Goal: Find specific page/section: Find specific page/section

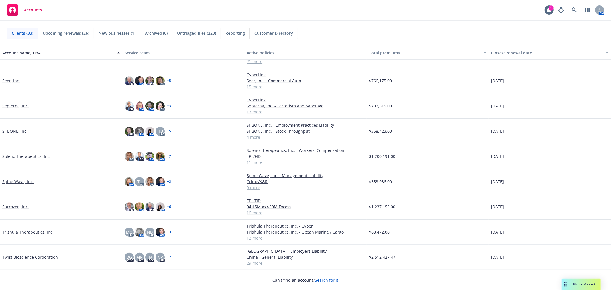
scroll to position [505, 0]
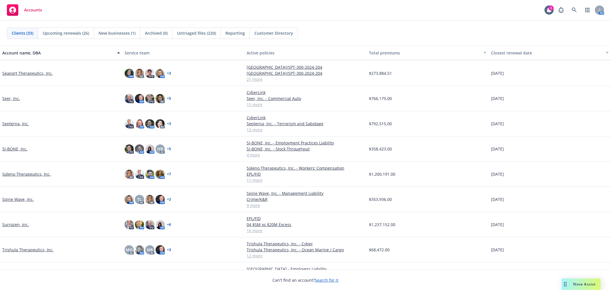
click at [8, 99] on link "Seer, Inc." at bounding box center [11, 98] width 18 height 6
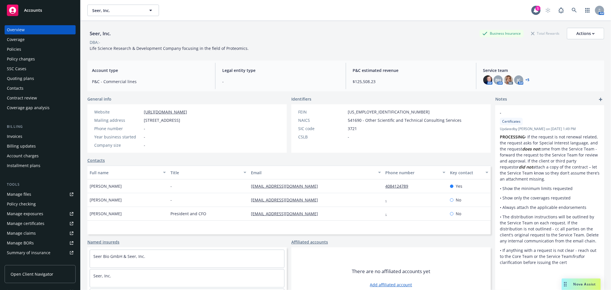
click at [26, 47] on div "Policies" at bounding box center [40, 49] width 66 height 9
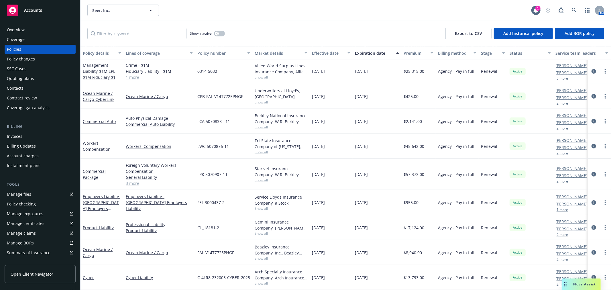
scroll to position [192, 0]
